Goal: Task Accomplishment & Management: Complete application form

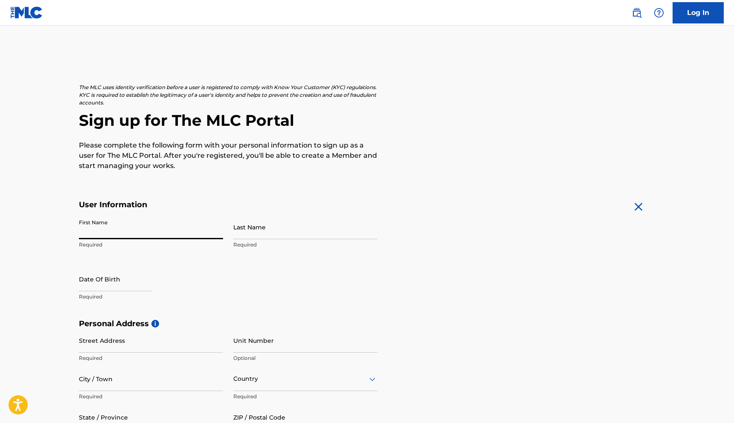
click at [180, 231] on input "First Name" at bounding box center [151, 227] width 144 height 24
type input "[PERSON_NAME]"
type input "Fedorych"
type input "[STREET_ADDRESS]"
type input "STE 7664"
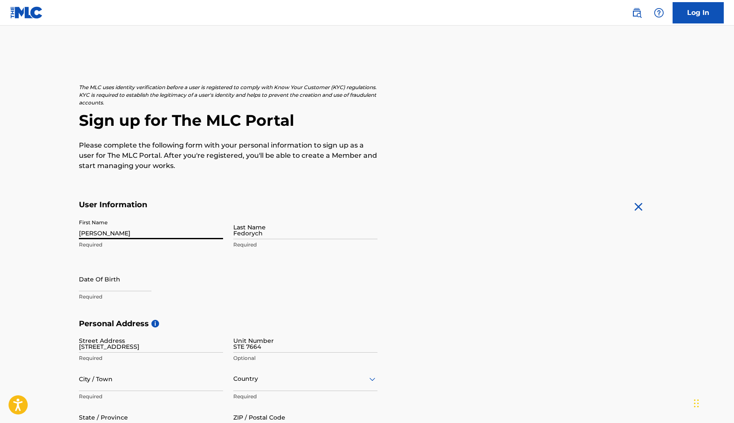
type input "[GEOGRAPHIC_DATA]"
type input "Україна"
type input "[US_STATE]"
type input "33707"
type input "380"
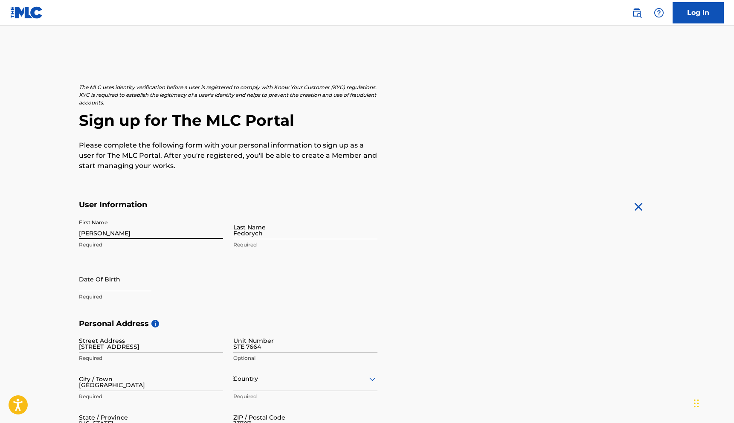
type input "7274977601"
type input "[EMAIL_ADDRESS][DOMAIN_NAME]"
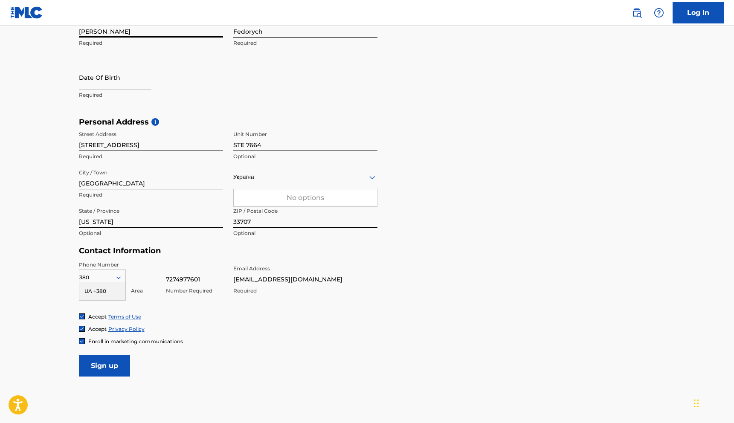
scroll to position [201, 0]
click at [206, 280] on input "7274977601" at bounding box center [193, 274] width 55 height 24
click at [376, 337] on div "Accept Terms of Use Accept Privacy Policy Enroll in marketing communications" at bounding box center [367, 330] width 577 height 32
click at [142, 285] on input at bounding box center [146, 274] width 30 height 24
click at [203, 277] on input "7274977601" at bounding box center [193, 274] width 55 height 24
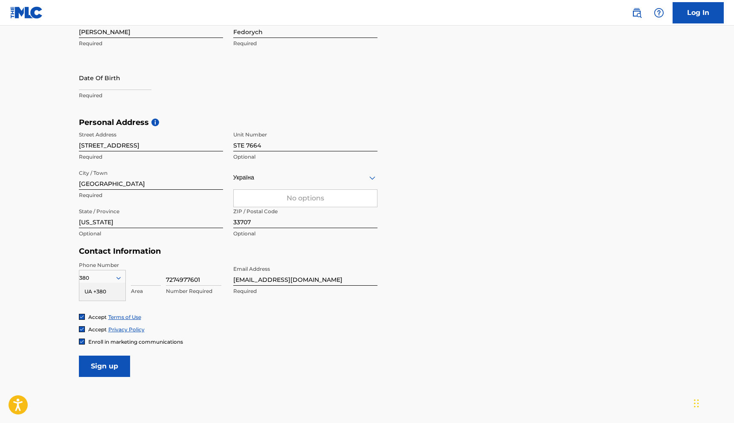
drag, startPoint x: 207, startPoint y: 278, endPoint x: 160, endPoint y: 278, distance: 47.8
click at [160, 278] on div "380 UA +380 Country Required Area 7274977601 Number Required" at bounding box center [151, 281] width 144 height 38
type input "4847602"
click at [167, 280] on input "4847602" at bounding box center [193, 274] width 55 height 24
click at [145, 280] on input at bounding box center [146, 274] width 30 height 24
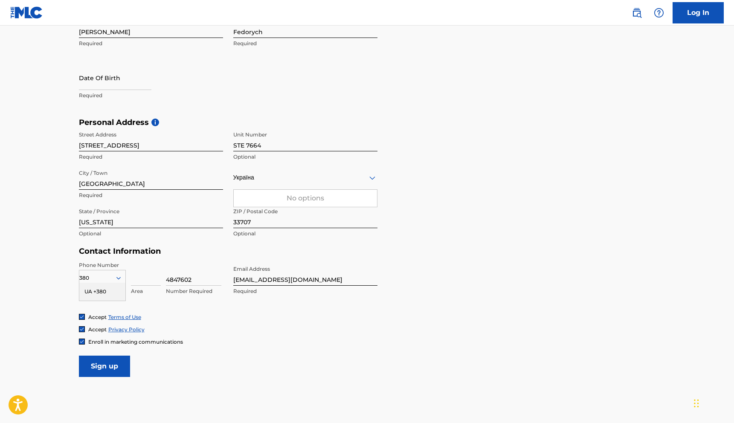
type input "98"
click at [139, 224] on input "[US_STATE]" at bounding box center [151, 216] width 144 height 24
drag, startPoint x: 136, startPoint y: 224, endPoint x: 49, endPoint y: 224, distance: 87.1
click at [49, 224] on main "The MLC uses identity verification before a user is registered to comply with K…" at bounding box center [367, 124] width 734 height 601
type input "[GEOGRAPHIC_DATA]"
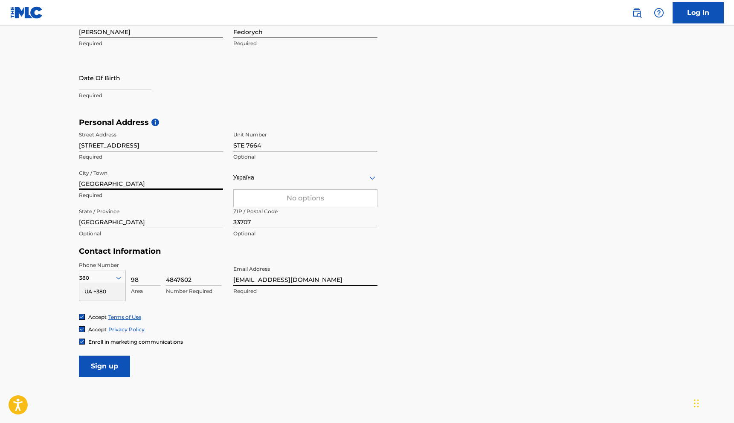
drag, startPoint x: 127, startPoint y: 186, endPoint x: 7, endPoint y: 175, distance: 120.5
click at [8, 175] on main "The MLC uses identity verification before a user is registered to comply with K…" at bounding box center [367, 124] width 734 height 601
type input "Lviv"
click at [151, 149] on input "[STREET_ADDRESS]" at bounding box center [151, 139] width 144 height 24
drag, startPoint x: 160, startPoint y: 146, endPoint x: 2, endPoint y: 146, distance: 157.5
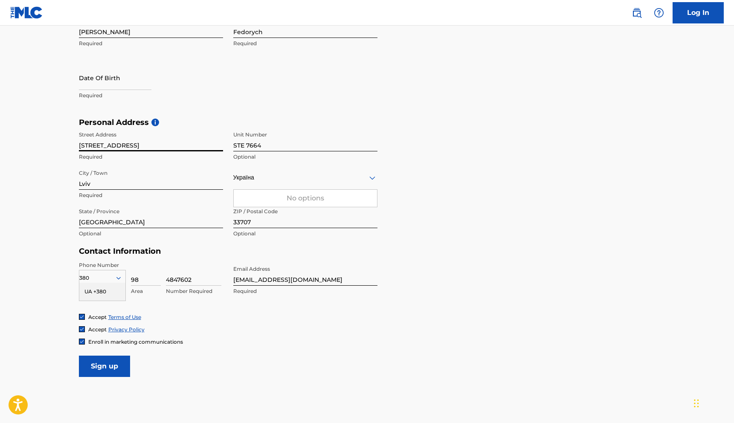
click at [2, 146] on main "The MLC uses identity verification before a user is registered to comply with K…" at bounding box center [367, 124] width 734 height 601
type input "Pasichna 171, 158а"
click at [273, 145] on input "STE 7664" at bounding box center [305, 139] width 144 height 24
drag, startPoint x: 283, startPoint y: 145, endPoint x: 175, endPoint y: 144, distance: 108.0
click at [175, 144] on div "Street Address [STREET_ADDRESS] Required Unit Number STE 7664 Optional City / T…" at bounding box center [228, 184] width 299 height 115
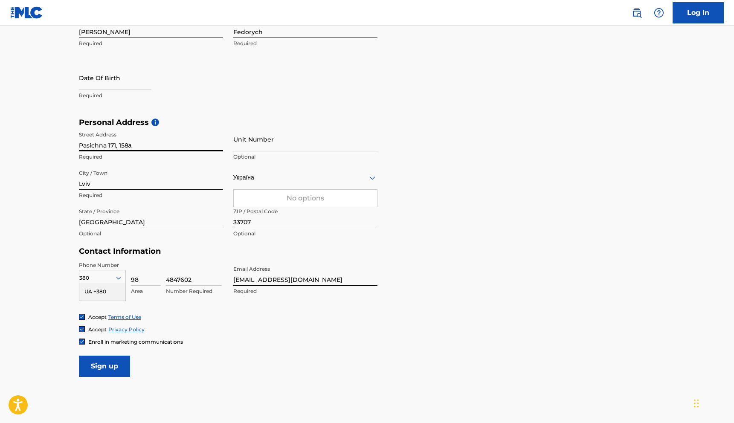
drag, startPoint x: 139, startPoint y: 143, endPoint x: 118, endPoint y: 143, distance: 21.3
click at [118, 143] on input "Pasichna 171, 158а" at bounding box center [151, 139] width 144 height 24
type input "Pasichna 171,"
click at [250, 147] on input "Unit Number" at bounding box center [305, 139] width 144 height 24
paste input "158а"
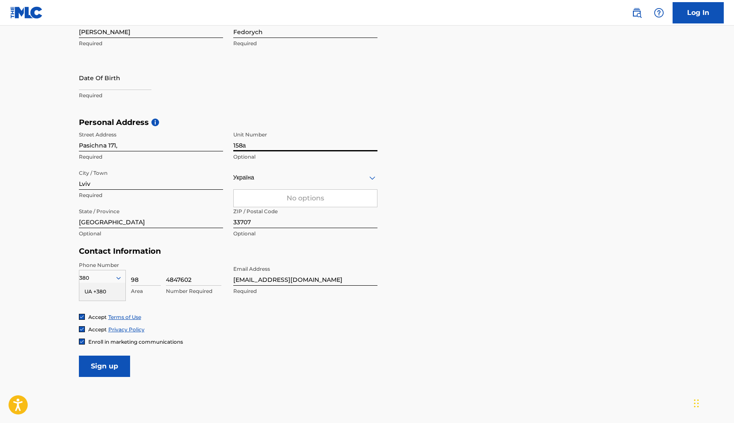
type input "158а"
click at [120, 147] on input "Pasichna 171," at bounding box center [151, 139] width 144 height 24
type input "Pasichna 171"
click at [328, 180] on div "Україна" at bounding box center [305, 177] width 144 height 11
click at [330, 201] on div "No options" at bounding box center [305, 198] width 143 height 17
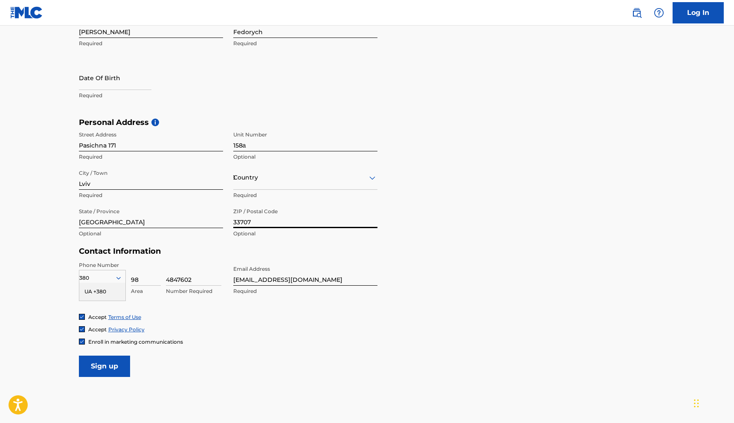
click at [286, 221] on input "33707" at bounding box center [305, 216] width 144 height 24
drag, startPoint x: 285, startPoint y: 221, endPoint x: 186, endPoint y: 216, distance: 99.6
click at [186, 216] on div "Street Address [GEOGRAPHIC_DATA] 171 Required Unit Number 158а Optional City / …" at bounding box center [228, 184] width 299 height 115
type input "79027"
click at [402, 230] on div "Personal Address i Street Address [STREET_ADDRESS] Optional City / Town [GEOGRA…" at bounding box center [367, 182] width 577 height 129
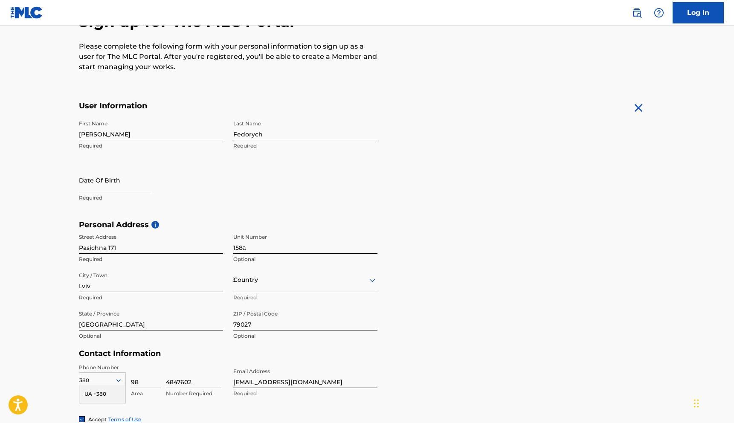
scroll to position [90, 0]
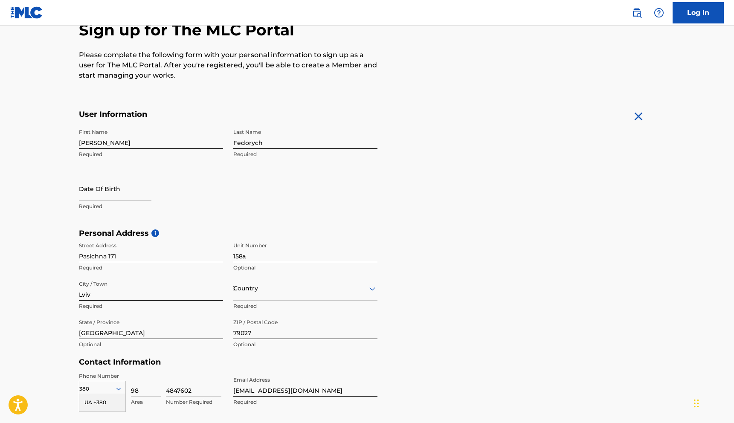
select select "7"
select select "2025"
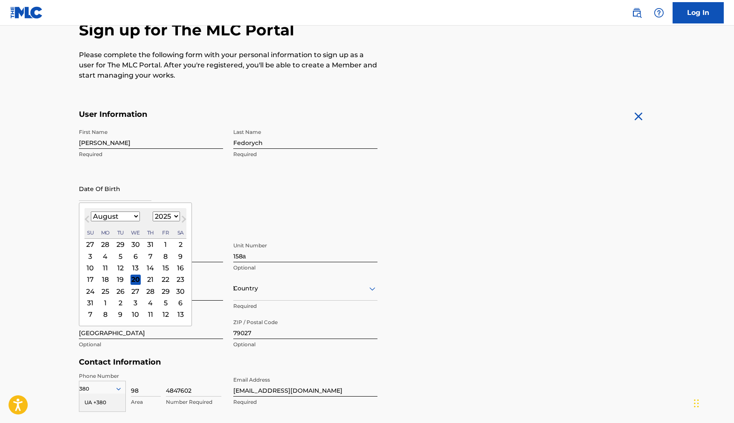
click at [110, 197] on input "text" at bounding box center [115, 189] width 73 height 24
type input "2"
click at [95, 194] on input "[DATE]" at bounding box center [115, 189] width 73 height 24
click at [87, 195] on input "10.23/1981" at bounding box center [115, 189] width 73 height 24
type input "[DATE]"
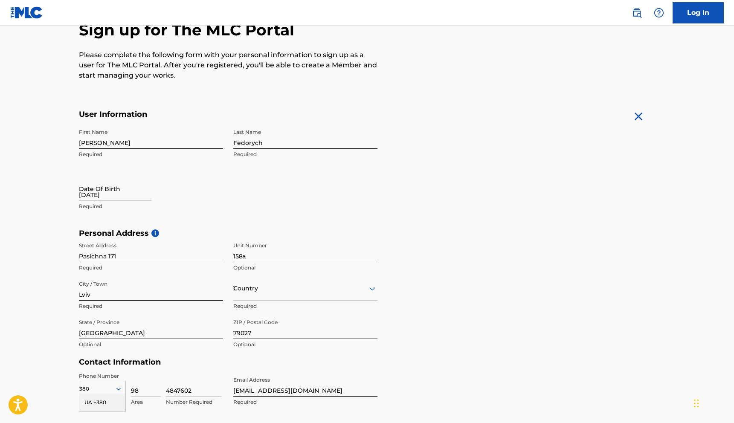
click at [222, 191] on div "Date Of Birth [DEMOGRAPHIC_DATA] Required" at bounding box center [151, 196] width 144 height 38
select select "7"
select select "2025"
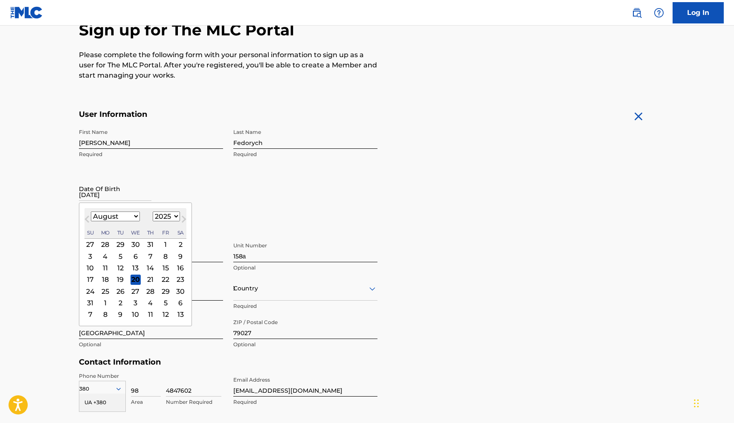
click at [129, 193] on input "[DATE]" at bounding box center [115, 189] width 73 height 24
click at [177, 219] on button "Next Month" at bounding box center [184, 221] width 14 height 14
select select "8"
click at [172, 215] on select "1900 1901 1902 1903 1904 1905 1906 1907 1908 1909 1910 1911 1912 1913 1914 1915…" at bounding box center [166, 217] width 27 height 10
select select "1981"
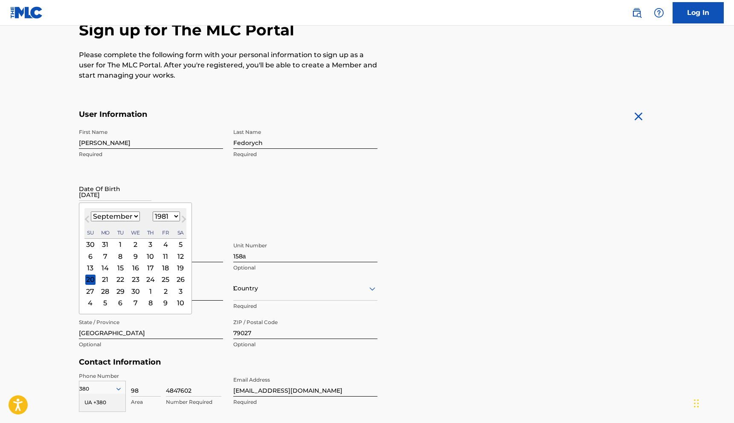
click at [129, 218] on select "January February March April May June July August September October November De…" at bounding box center [115, 217] width 49 height 10
select select "9"
click at [164, 282] on div "23" at bounding box center [165, 279] width 10 height 10
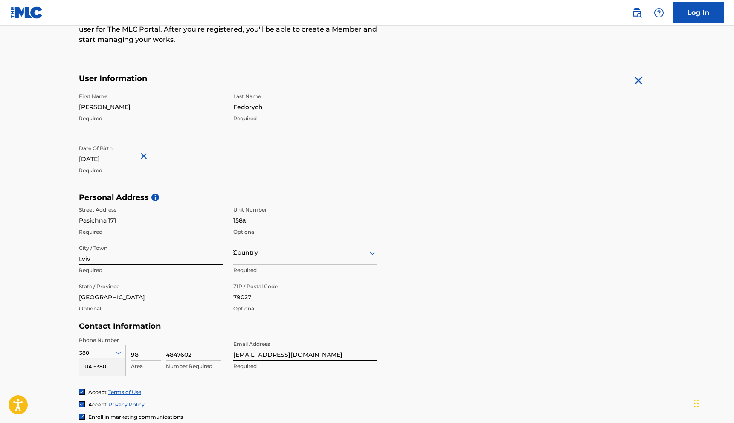
scroll to position [244, 0]
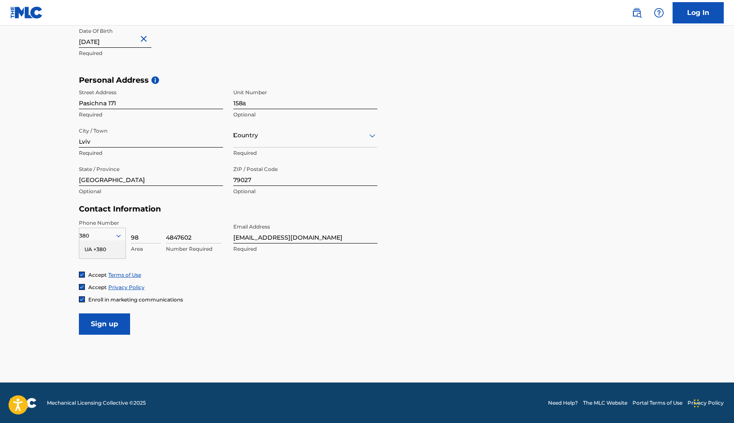
click at [115, 321] on input "Sign up" at bounding box center [104, 324] width 51 height 21
click at [312, 142] on div "Country [GEOGRAPHIC_DATA]" at bounding box center [305, 135] width 144 height 24
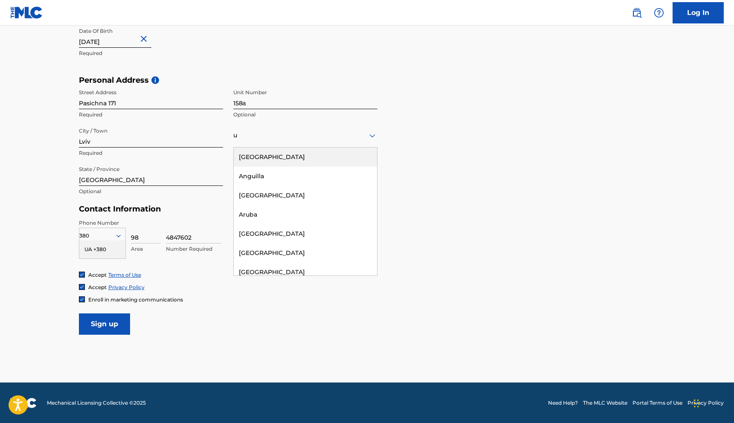
type input "uk"
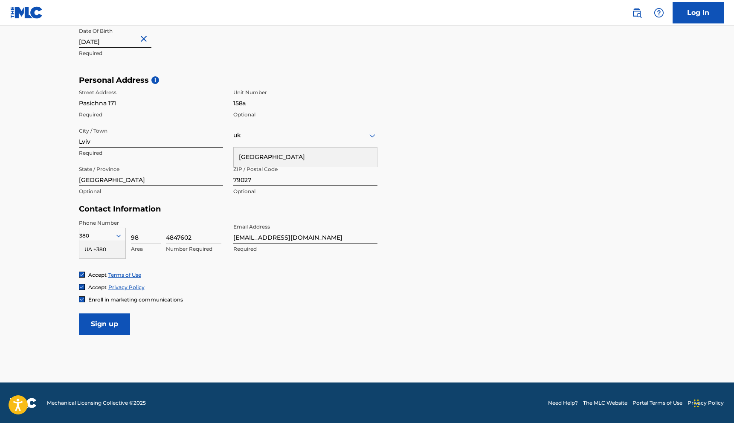
click at [303, 163] on div "[GEOGRAPHIC_DATA]" at bounding box center [305, 157] width 143 height 19
click at [110, 321] on input "Sign up" at bounding box center [104, 324] width 51 height 21
click at [108, 322] on input "Sign up" at bounding box center [104, 324] width 51 height 21
click at [109, 239] on div "380" at bounding box center [102, 235] width 46 height 9
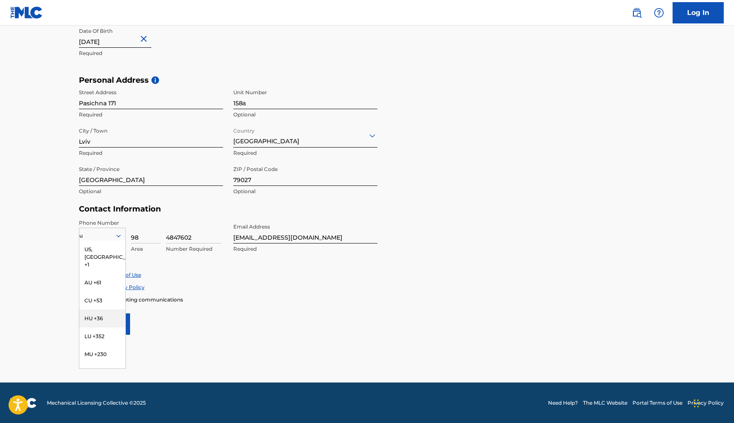
type input "ua"
click at [99, 245] on div "UA +380" at bounding box center [102, 250] width 46 height 18
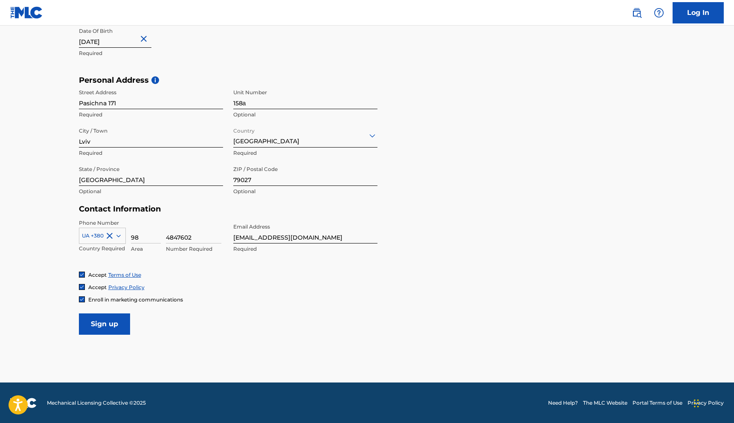
click at [105, 329] on input "Sign up" at bounding box center [104, 324] width 51 height 21
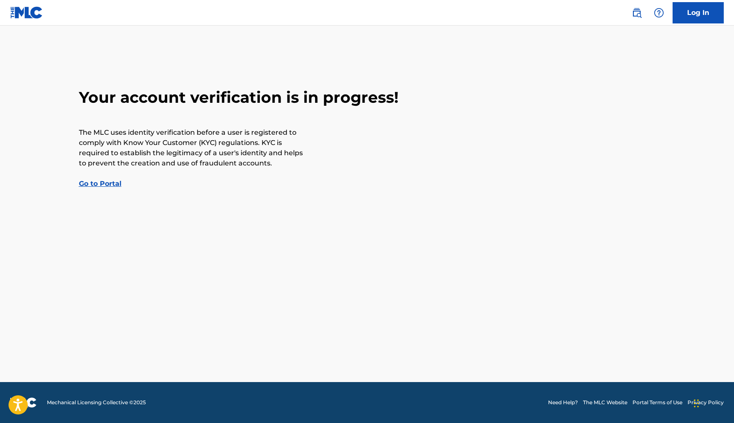
click at [108, 185] on link "Go to Portal" at bounding box center [100, 184] width 43 height 8
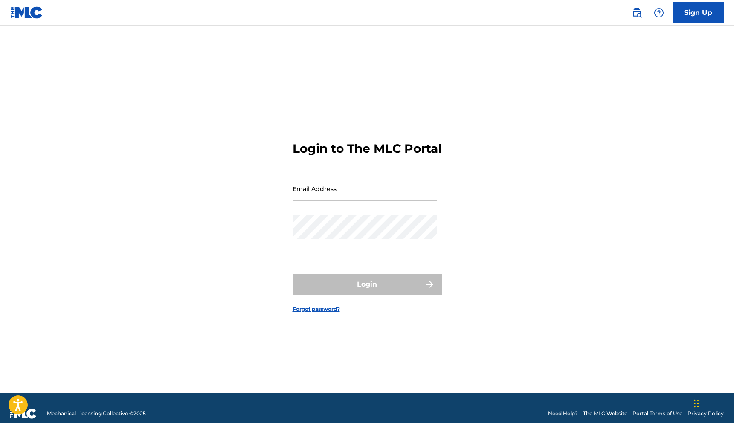
click at [326, 201] on input "Email Address" at bounding box center [365, 189] width 144 height 24
click at [235, 233] on div "Login to The MLC Portal Email Address Password Login Forgot password?" at bounding box center [367, 220] width 597 height 347
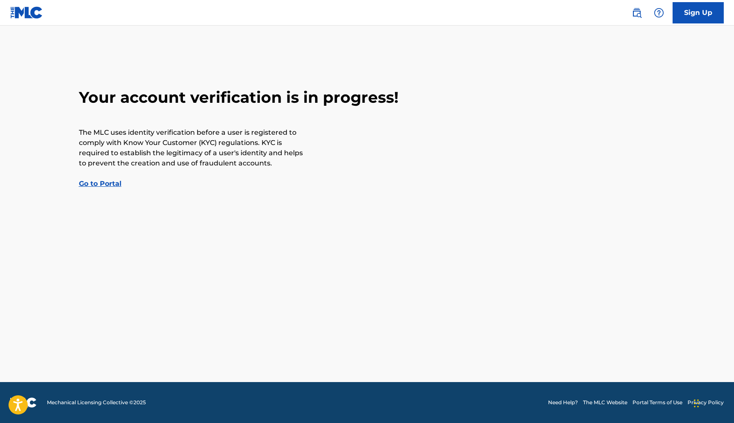
scroll to position [244, 0]
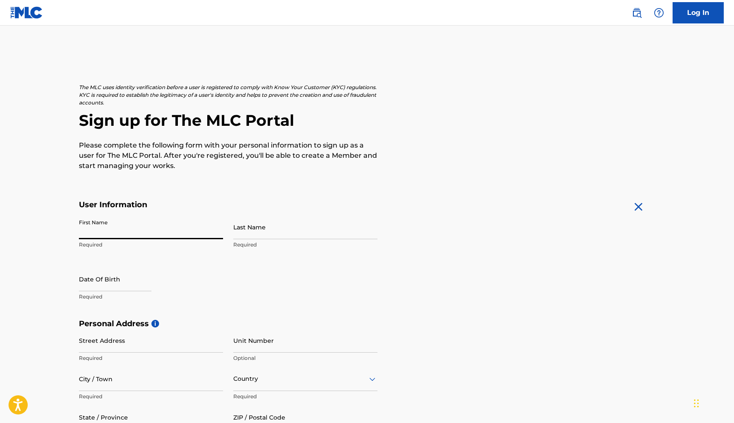
click at [126, 224] on input "First Name" at bounding box center [151, 227] width 144 height 24
type input "[PERSON_NAME]"
type input "Fedorych"
type input "[STREET_ADDRESS]"
type input "STE 7664"
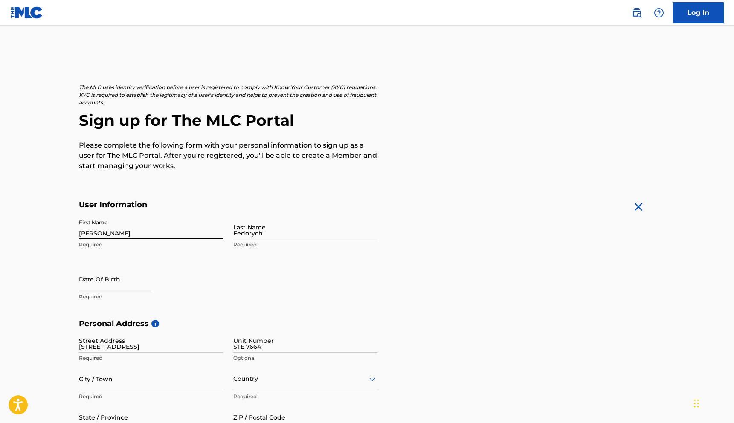
type input "[GEOGRAPHIC_DATA]"
type input "Україна"
type input "[US_STATE]"
type input "33707"
type input "380"
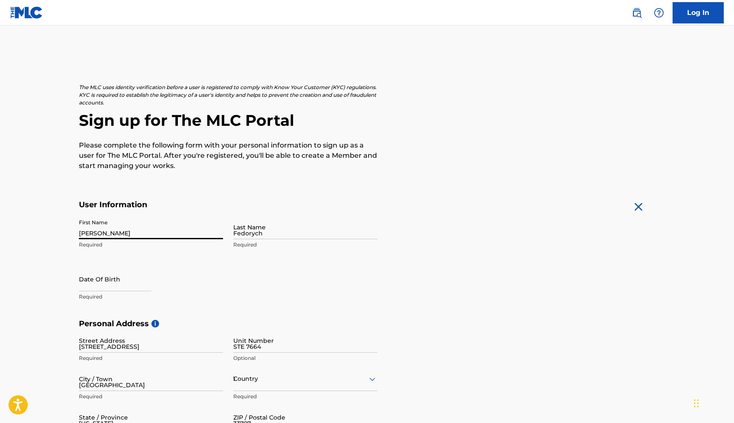
type input "7274977601"
type input "[EMAIL_ADDRESS][DOMAIN_NAME]"
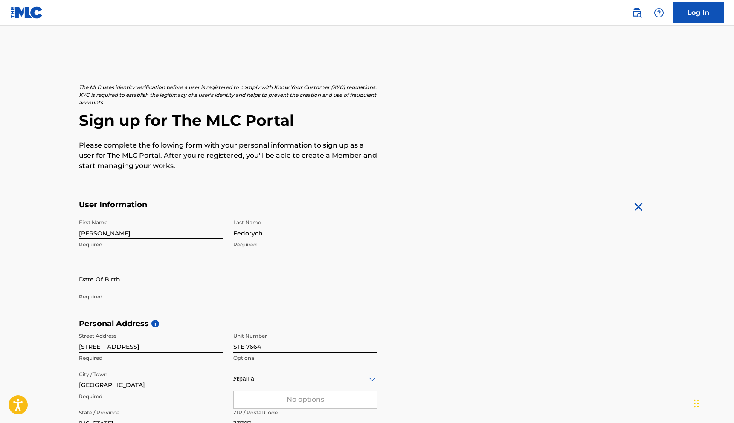
scroll to position [79, 0]
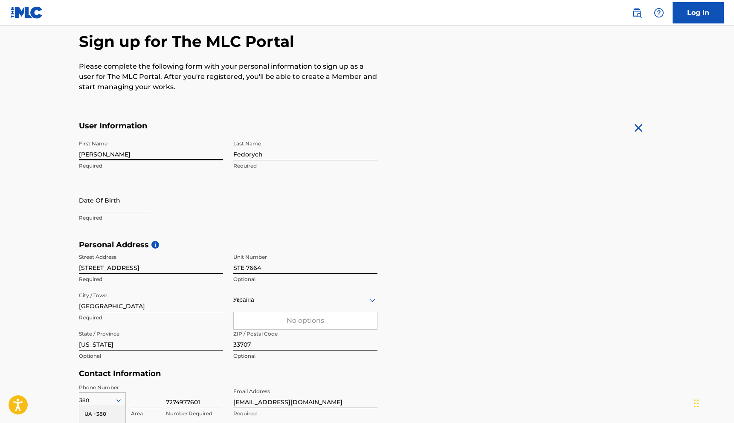
select select "7"
select select "2025"
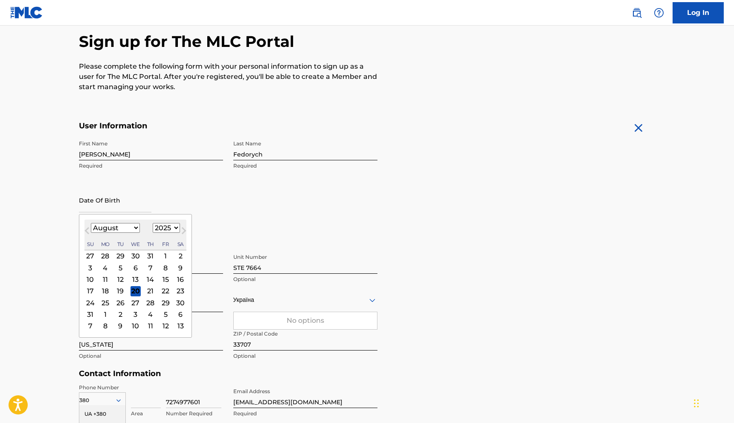
click at [102, 209] on input "text" at bounding box center [115, 200] width 73 height 24
type input "October 23 1981"
select select "9"
select select "1981"
click at [272, 219] on div "First Name Ivan Required Last Name Fedorych Required Date Of Birth October 23 1…" at bounding box center [228, 188] width 299 height 104
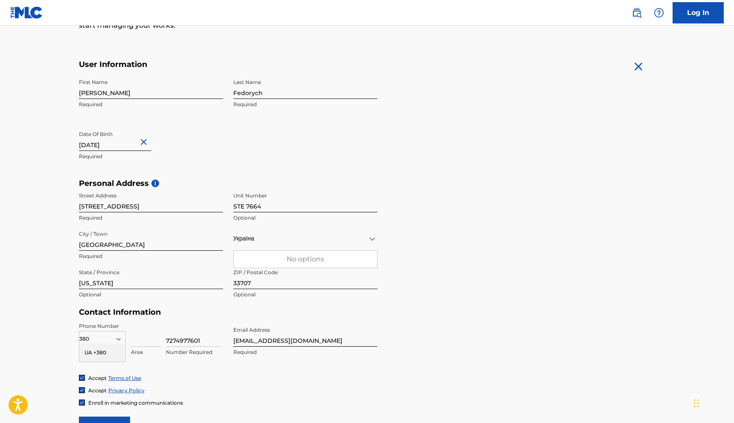
scroll to position [141, 0]
click at [373, 236] on icon at bounding box center [372, 238] width 10 height 10
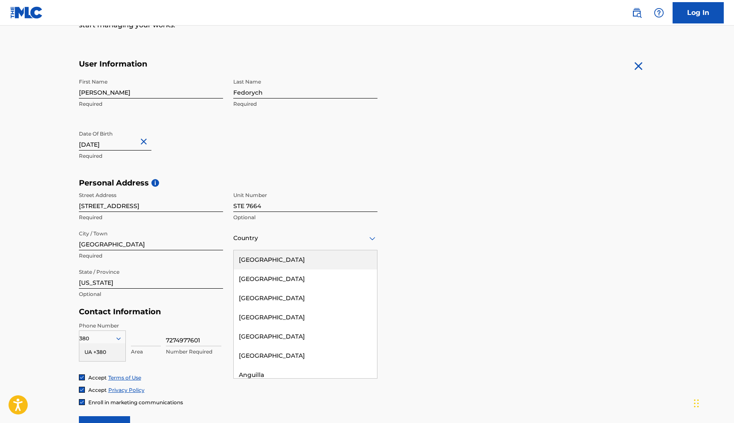
click at [278, 240] on div at bounding box center [305, 238] width 144 height 11
click at [275, 261] on div "[GEOGRAPHIC_DATA]" at bounding box center [305, 259] width 143 height 19
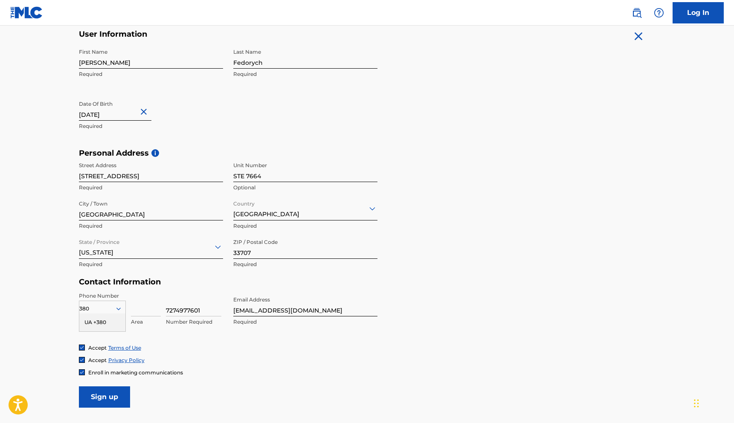
scroll to position [187, 0]
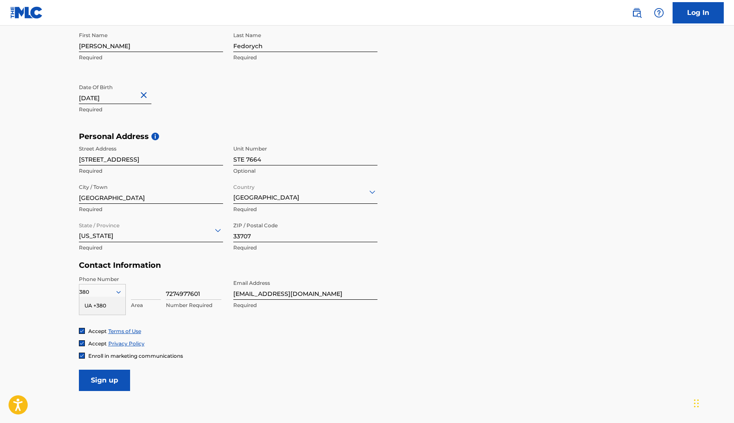
click at [97, 292] on div "380" at bounding box center [102, 292] width 46 height 9
click at [114, 291] on div "Country" at bounding box center [102, 292] width 47 height 16
click at [116, 291] on icon at bounding box center [119, 291] width 8 height 8
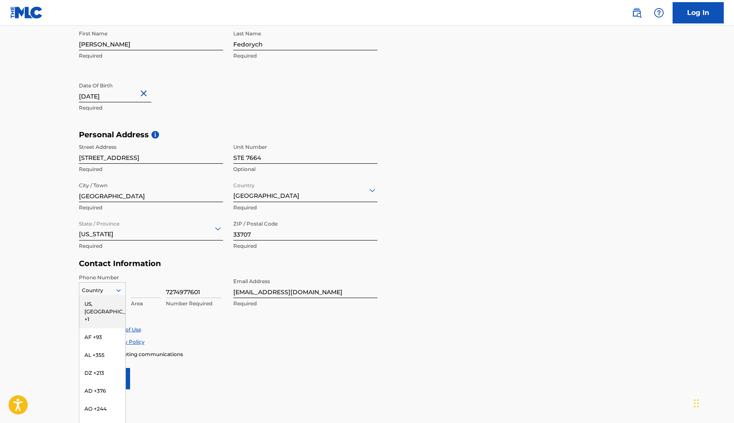
click at [108, 303] on div "US, [GEOGRAPHIC_DATA] +1" at bounding box center [102, 311] width 46 height 33
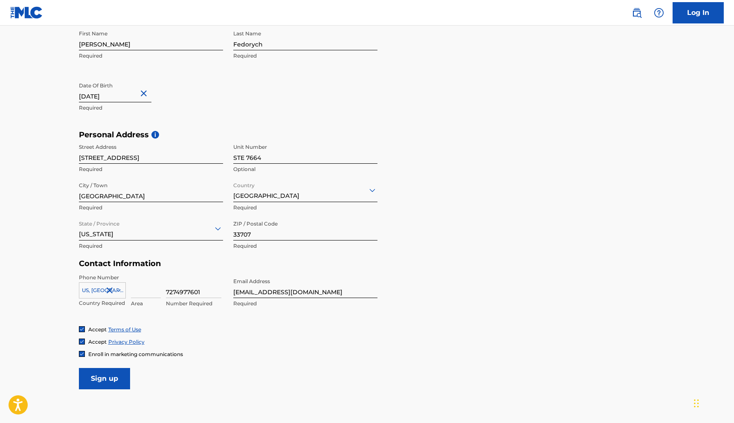
click at [183, 291] on input "7274977601" at bounding box center [193, 286] width 55 height 24
click at [261, 371] on form "User Information First Name Ivan Required Last Name Fedorych Required Date Of B…" at bounding box center [367, 200] width 577 height 379
click at [117, 381] on input "Sign up" at bounding box center [104, 378] width 51 height 21
drag, startPoint x: 175, startPoint y: 290, endPoint x: 142, endPoint y: 290, distance: 33.7
click at [142, 290] on div "US, CA +1 Country Required Required 7274977601 Invalid value, length of value m…" at bounding box center [151, 293] width 144 height 38
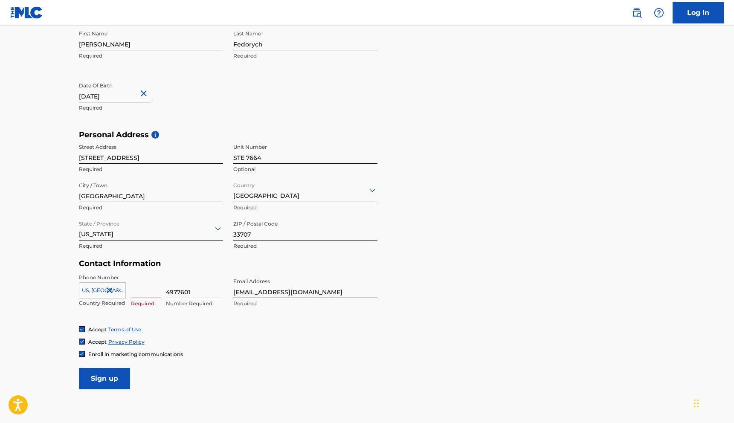
type input "4977601"
click at [141, 294] on input at bounding box center [146, 286] width 30 height 24
paste input "727"
type input "727"
click at [338, 353] on div "Enroll in marketing communications" at bounding box center [367, 354] width 577 height 7
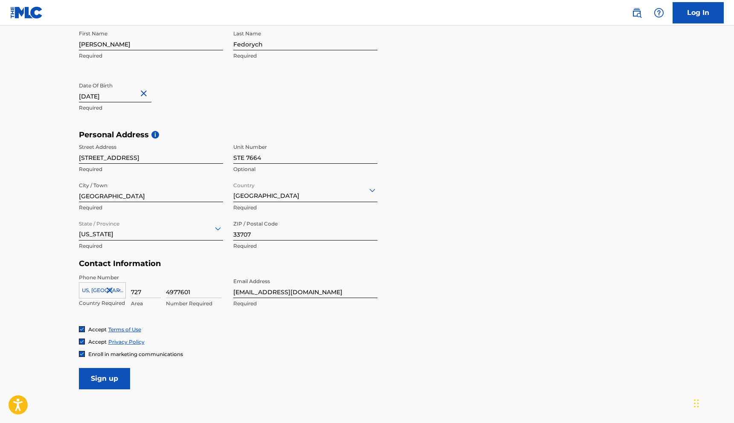
click at [109, 376] on input "Sign up" at bounding box center [104, 378] width 51 height 21
click at [248, 291] on input "[EMAIL_ADDRESS][DOMAIN_NAME]" at bounding box center [305, 286] width 144 height 24
type input "ivan.fedorycz@gmail.com"
click at [110, 379] on input "Sign up" at bounding box center [104, 378] width 51 height 21
